Goal: Find specific page/section: Find specific page/section

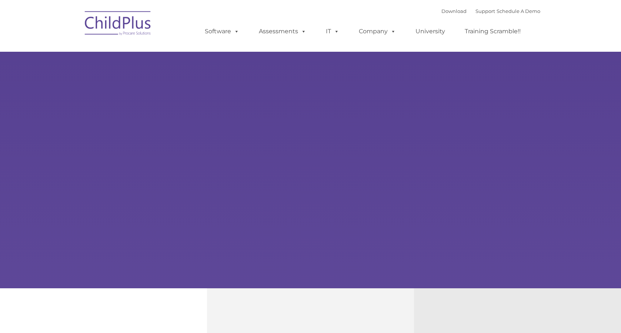
select select "MEDIUM"
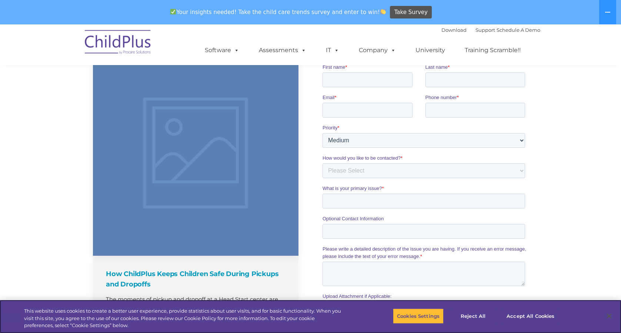
scroll to position [508, 0]
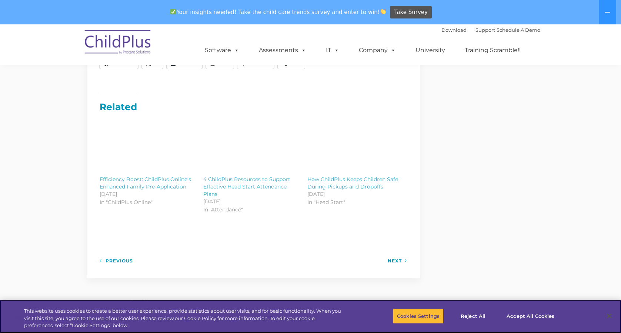
scroll to position [764, 0]
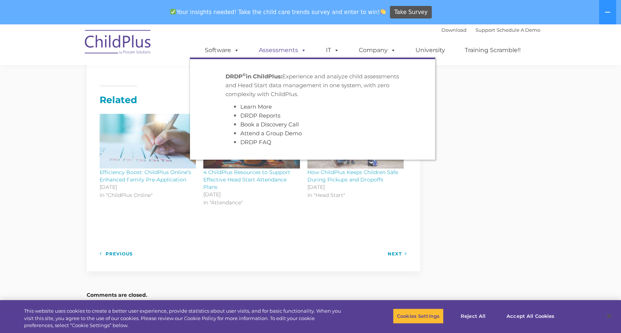
click at [267, 50] on link "Assessments" at bounding box center [282, 50] width 62 height 15
click at [273, 53] on link "Assessments" at bounding box center [282, 50] width 62 height 15
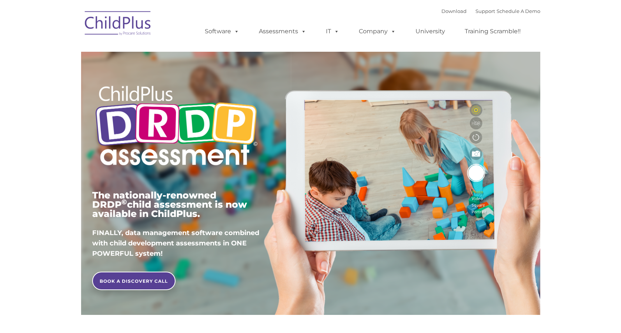
type input ""
